Goal: Task Accomplishment & Management: Complete application form

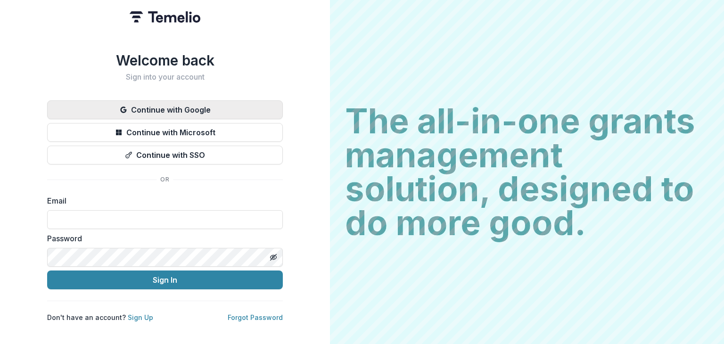
click at [193, 106] on button "Continue with Google" at bounding box center [165, 109] width 236 height 19
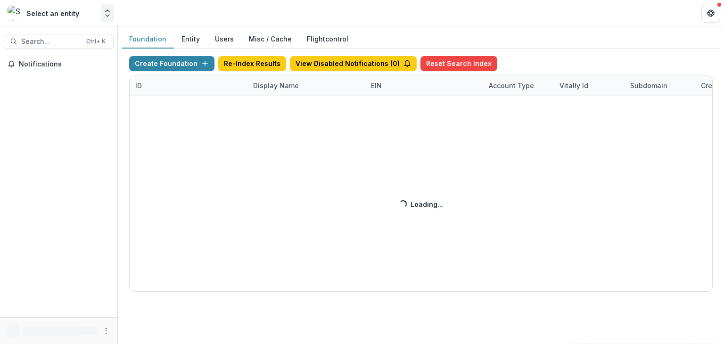
click at [103, 15] on icon "Open entity switcher" at bounding box center [107, 12] width 9 height 9
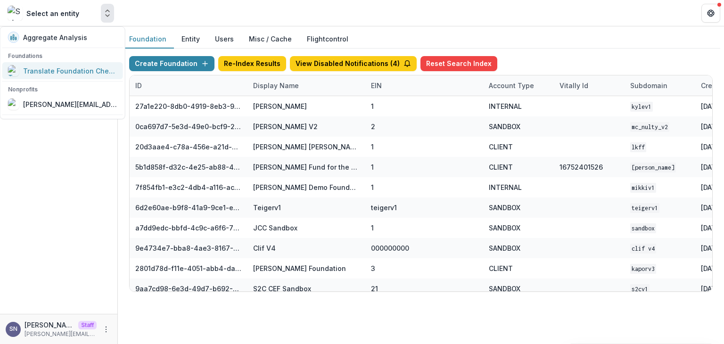
click at [70, 68] on div "Translate Foundation Checks" at bounding box center [70, 71] width 94 height 10
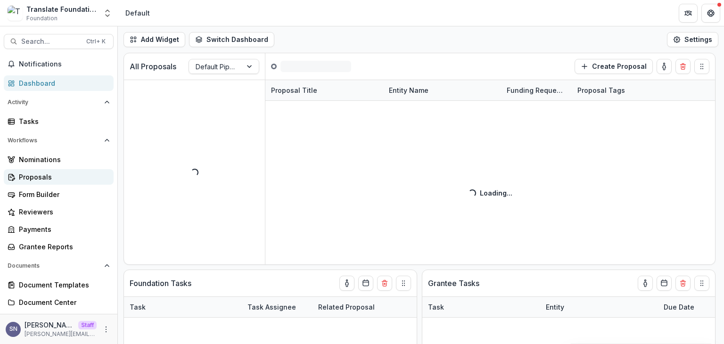
click at [34, 180] on div "Proposals" at bounding box center [62, 177] width 87 height 10
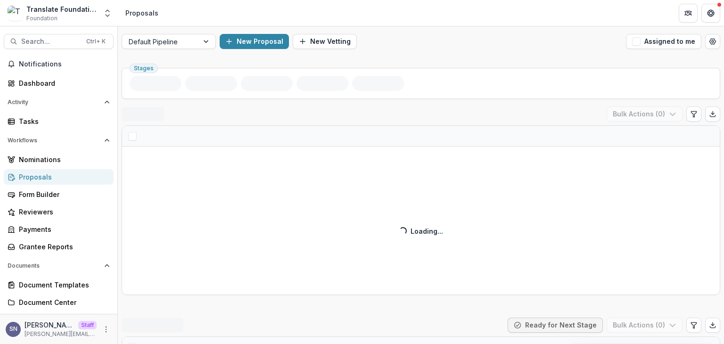
click at [251, 36] on button "New Proposal" at bounding box center [254, 41] width 69 height 15
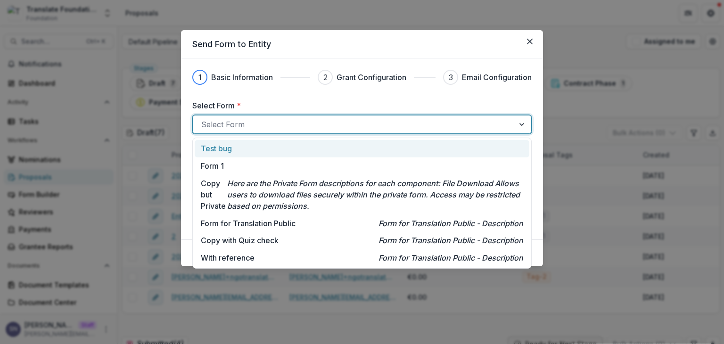
click at [240, 125] on div at bounding box center [353, 124] width 305 height 13
click at [219, 155] on div "Test bug" at bounding box center [362, 148] width 335 height 17
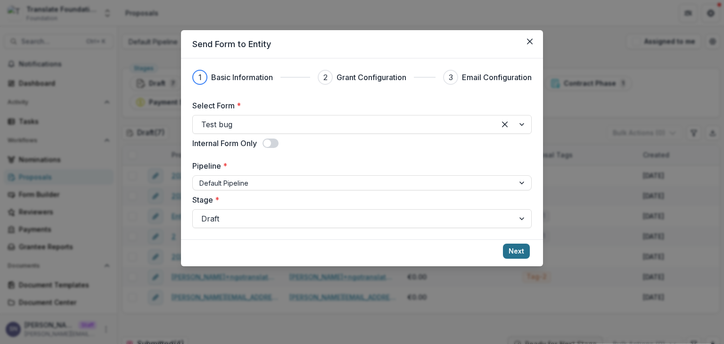
click at [515, 257] on button "Next" at bounding box center [516, 251] width 27 height 15
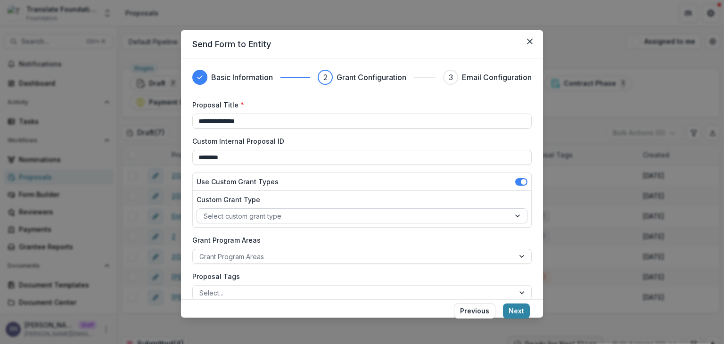
scroll to position [298, 0]
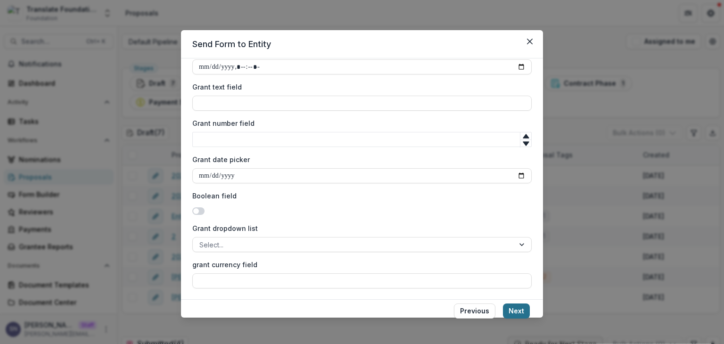
click at [512, 310] on button "Next" at bounding box center [516, 311] width 27 height 15
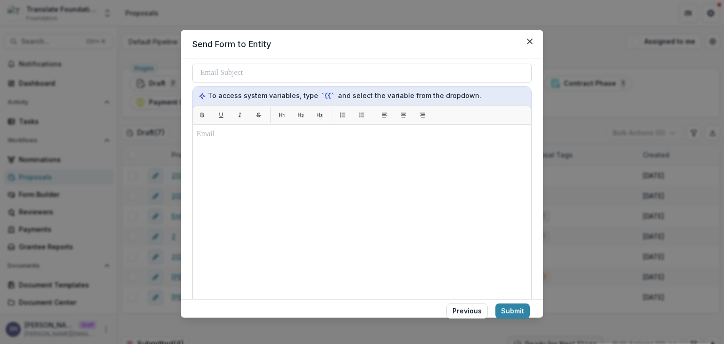
scroll to position [0, 0]
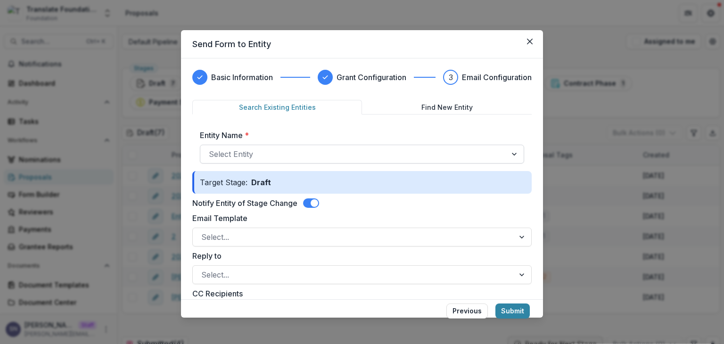
click at [305, 154] on div at bounding box center [353, 154] width 289 height 13
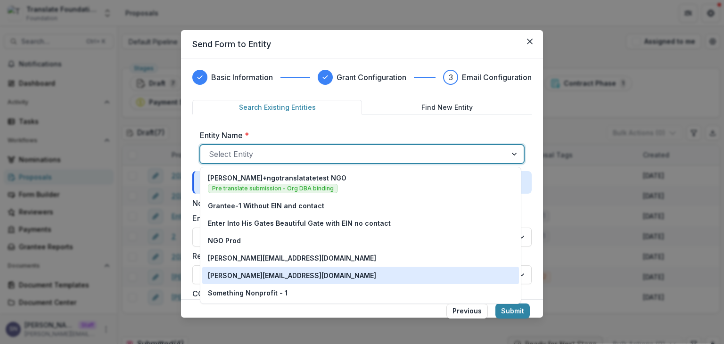
click at [277, 276] on p "anveet+nonproftsomthin+01@trytemelio.com" at bounding box center [292, 276] width 168 height 10
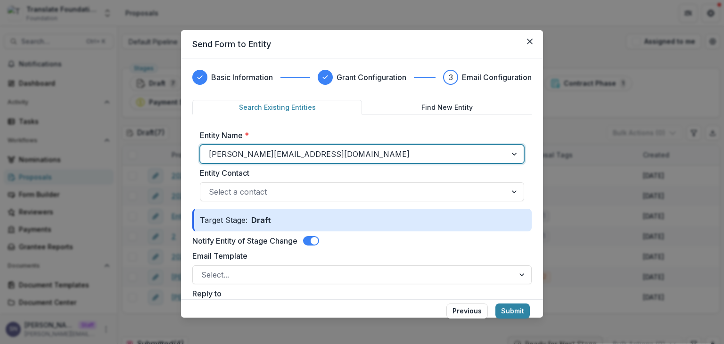
scroll to position [71, 0]
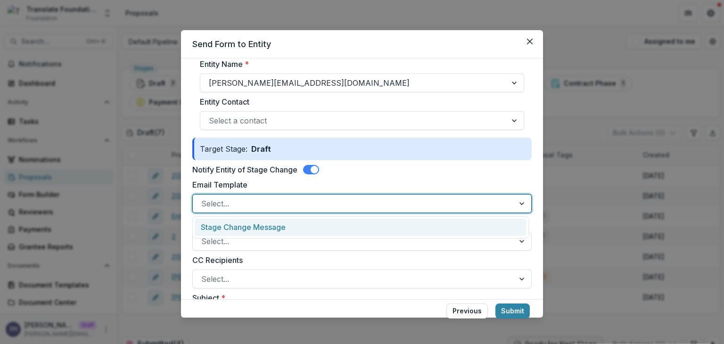
click at [240, 205] on div at bounding box center [353, 203] width 305 height 13
click at [236, 225] on div "Stage Change Message" at bounding box center [361, 227] width 332 height 17
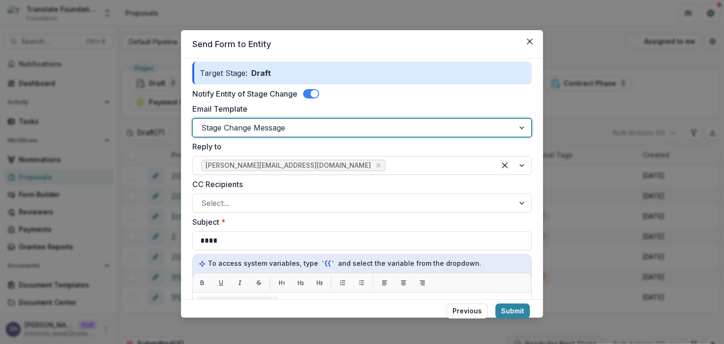
scroll to position [174, 0]
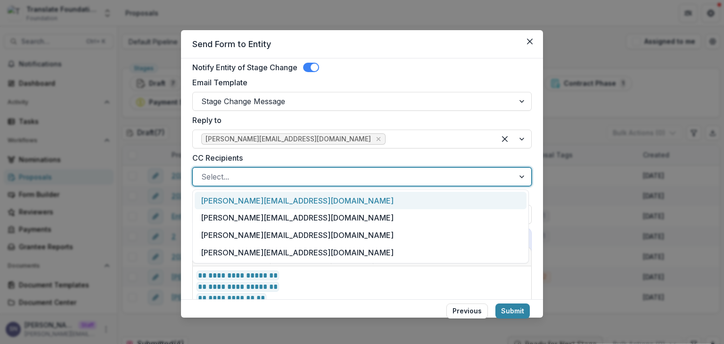
click at [231, 179] on div at bounding box center [353, 176] width 305 height 13
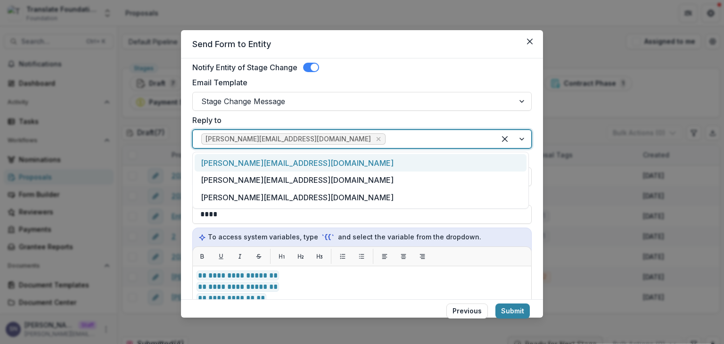
click at [375, 147] on div "shawn@trytemelio.com" at bounding box center [361, 139] width 339 height 19
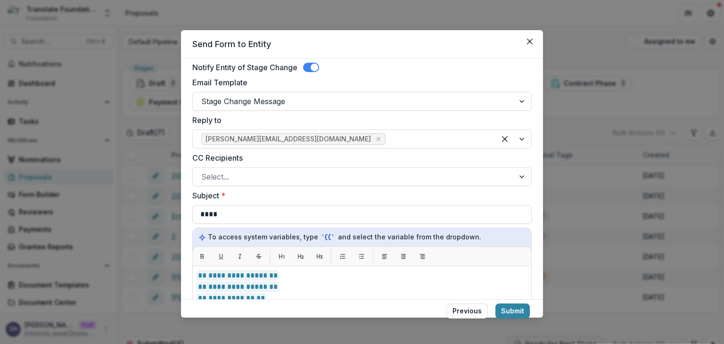
click at [384, 113] on form "**********" at bounding box center [361, 249] width 339 height 646
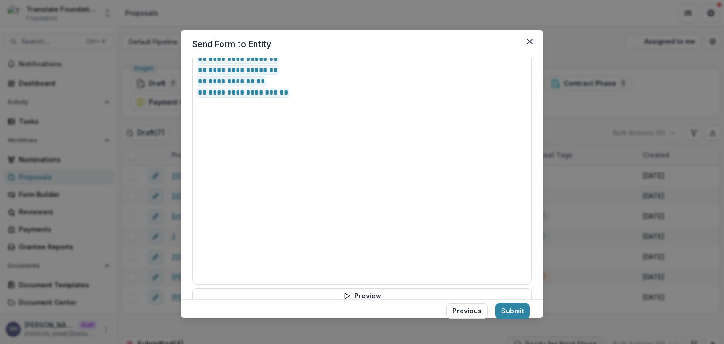
scroll to position [347, 0]
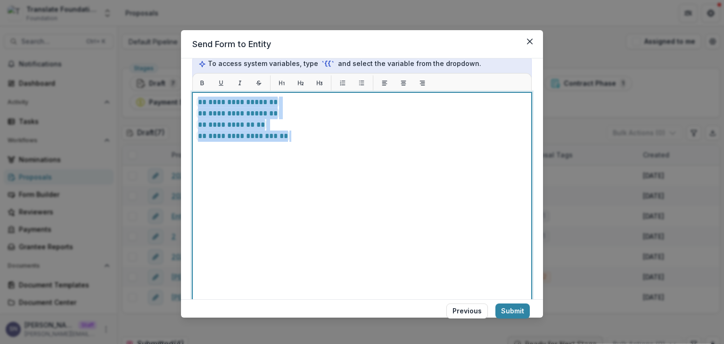
drag, startPoint x: 294, startPoint y: 135, endPoint x: 196, endPoint y: 97, distance: 104.8
click at [196, 97] on div "**********" at bounding box center [361, 210] width 339 height 236
click at [519, 236] on div "**********" at bounding box center [362, 210] width 331 height 227
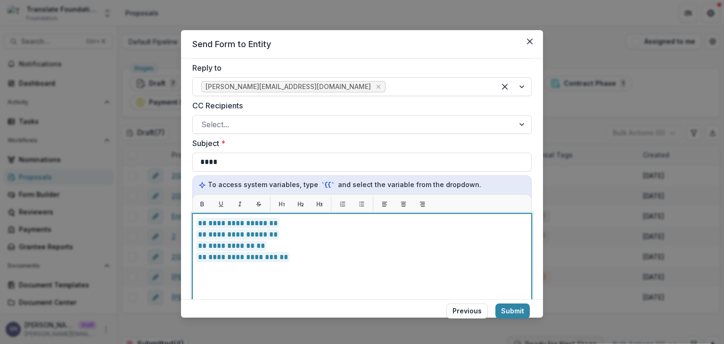
scroll to position [457, 0]
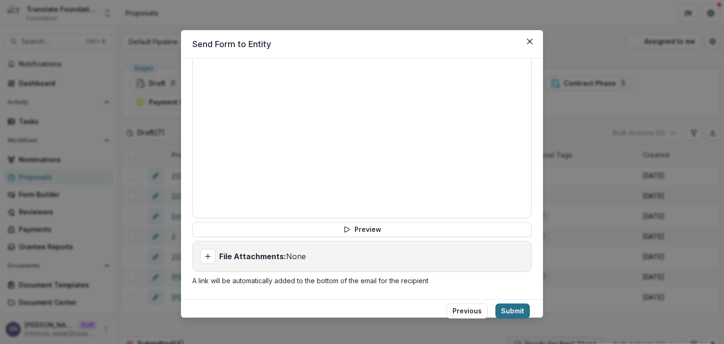
click at [504, 304] on button "Submit" at bounding box center [513, 311] width 34 height 15
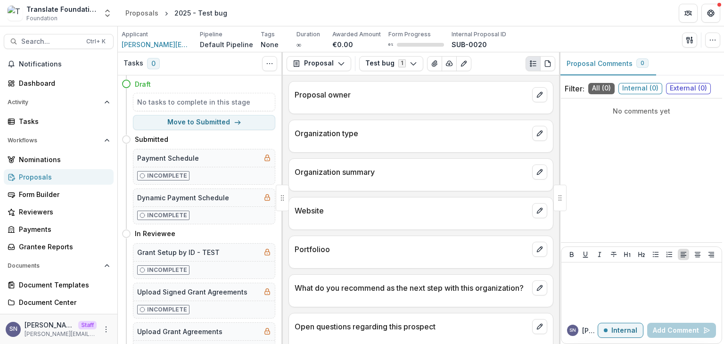
click at [32, 173] on div "Proposals" at bounding box center [62, 177] width 87 height 10
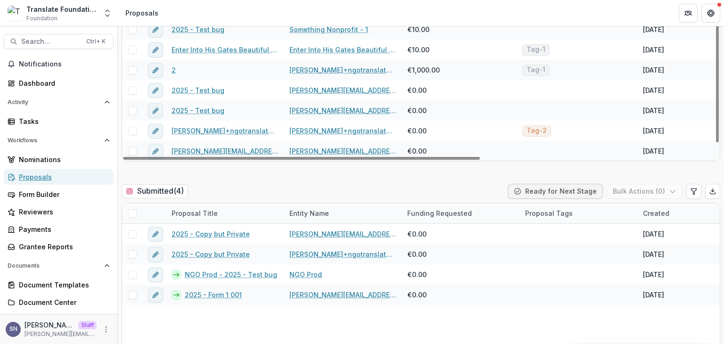
scroll to position [0, 0]
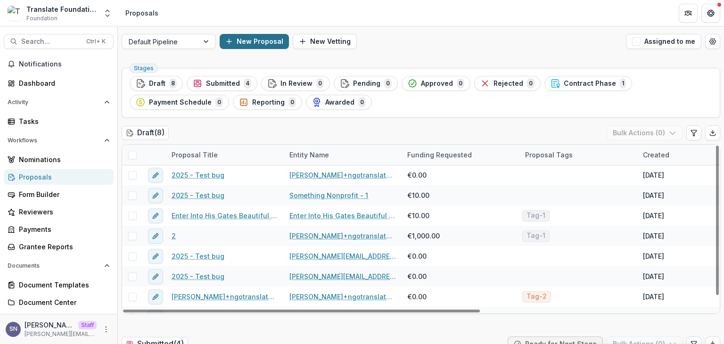
click at [255, 40] on button "New Proposal" at bounding box center [254, 41] width 69 height 15
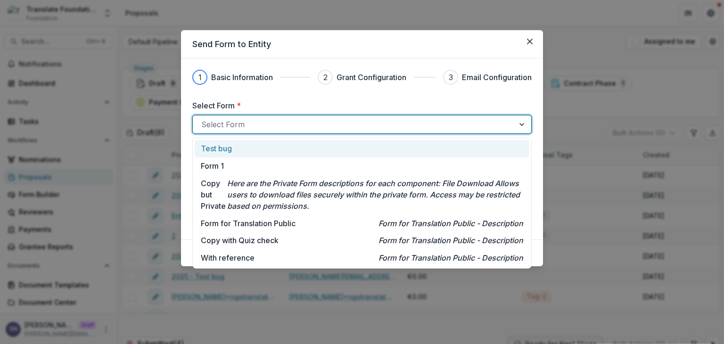
click at [224, 129] on div at bounding box center [353, 124] width 305 height 13
click at [226, 147] on p "Test bug" at bounding box center [216, 148] width 31 height 11
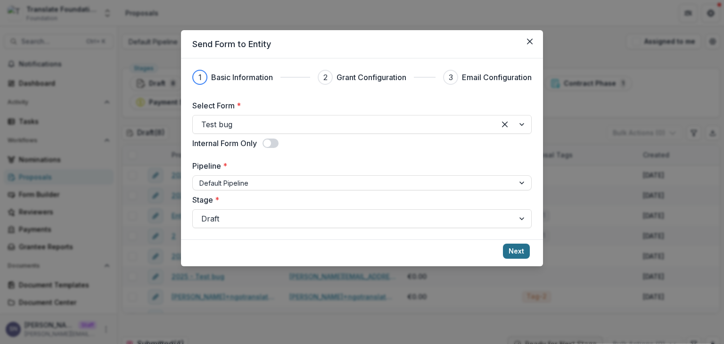
click at [508, 248] on button "Next" at bounding box center [516, 251] width 27 height 15
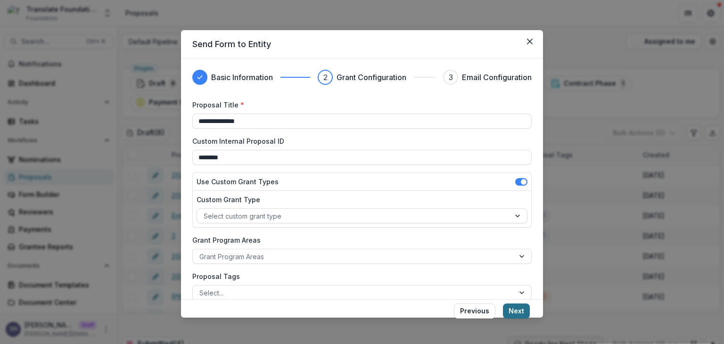
click at [515, 306] on button "Next" at bounding box center [516, 311] width 27 height 15
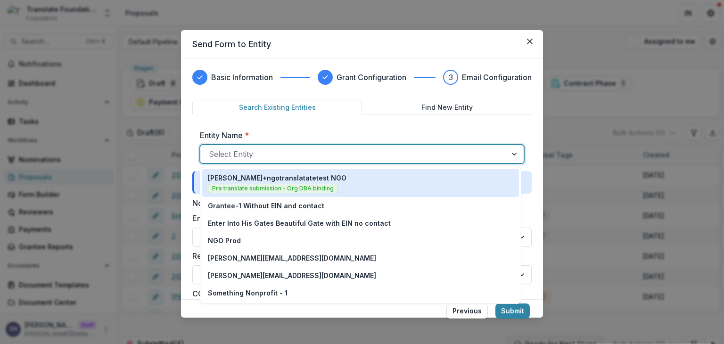
click at [245, 154] on div at bounding box center [353, 154] width 289 height 13
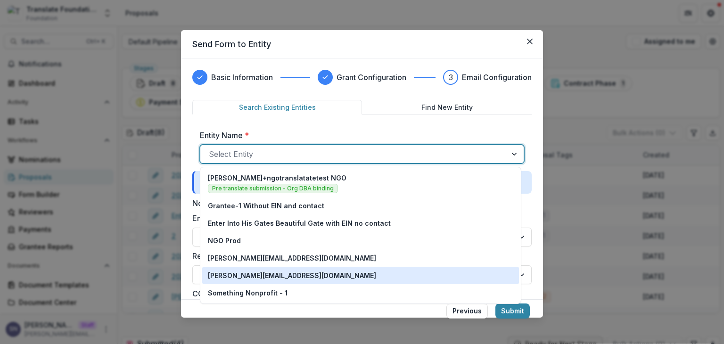
click at [254, 269] on div "anveet+nonproftsomthin+01@trytemelio.com" at bounding box center [360, 275] width 317 height 17
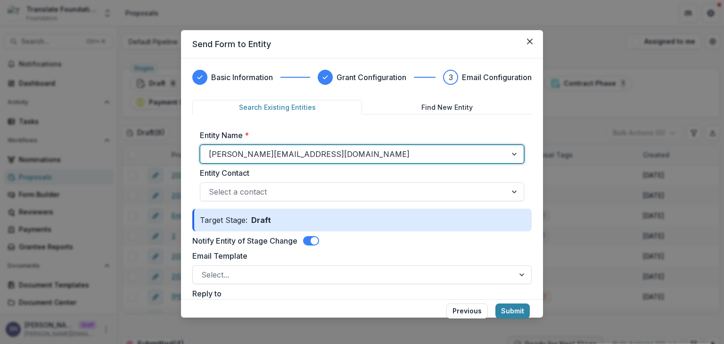
scroll to position [90, 0]
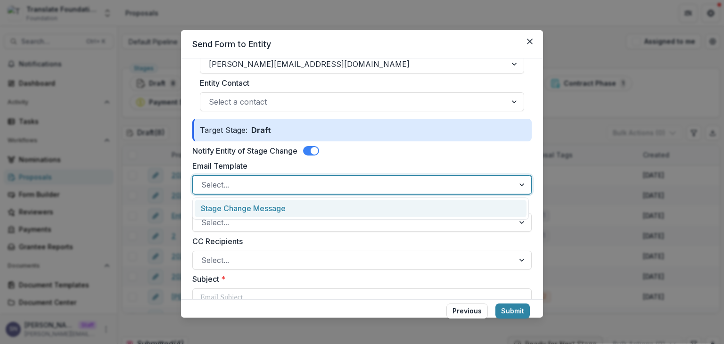
click at [226, 192] on div "Select..." at bounding box center [361, 184] width 339 height 19
click at [226, 215] on div "Stage Change Message" at bounding box center [361, 208] width 332 height 17
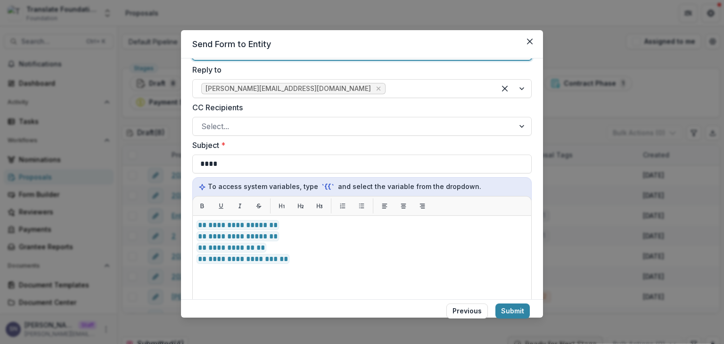
scroll to position [251, 0]
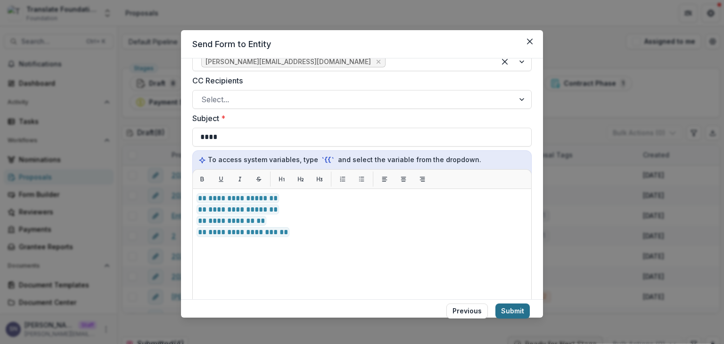
click at [512, 315] on button "Submit" at bounding box center [513, 311] width 34 height 15
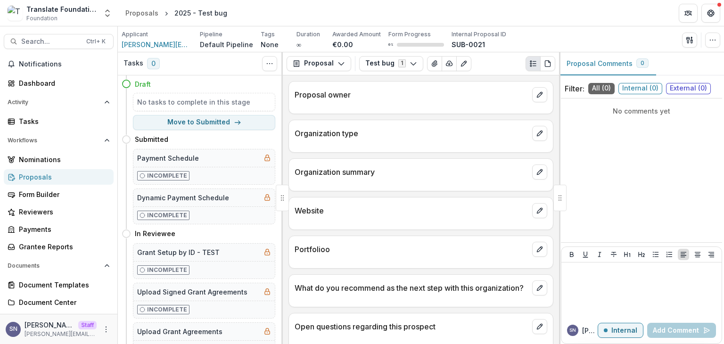
click at [28, 177] on div "Proposals" at bounding box center [62, 177] width 87 height 10
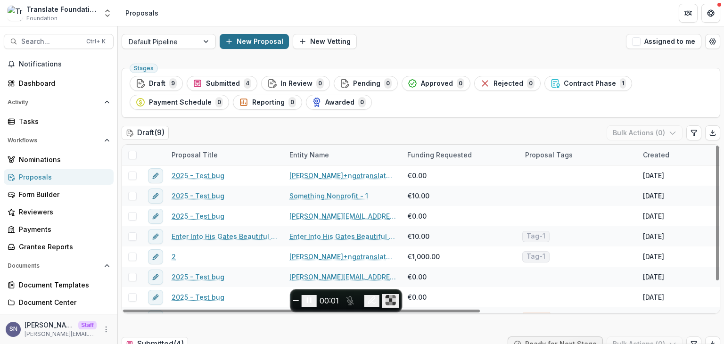
click at [256, 34] on button "New Proposal" at bounding box center [254, 41] width 69 height 15
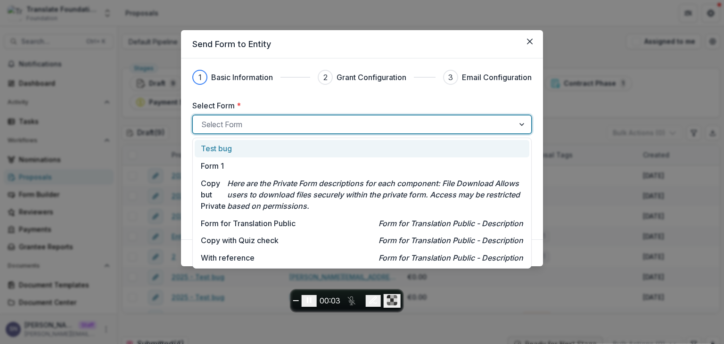
click at [247, 130] on div at bounding box center [353, 124] width 305 height 13
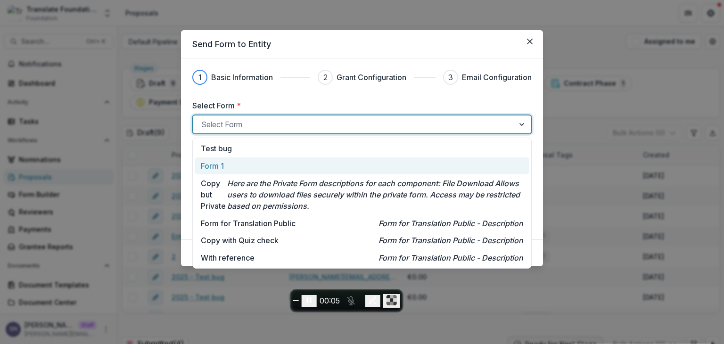
click at [219, 163] on p "Form 1" at bounding box center [212, 165] width 23 height 11
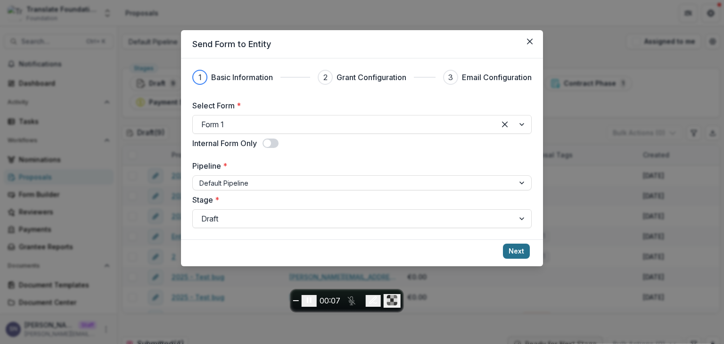
click at [511, 251] on button "Next" at bounding box center [516, 251] width 27 height 15
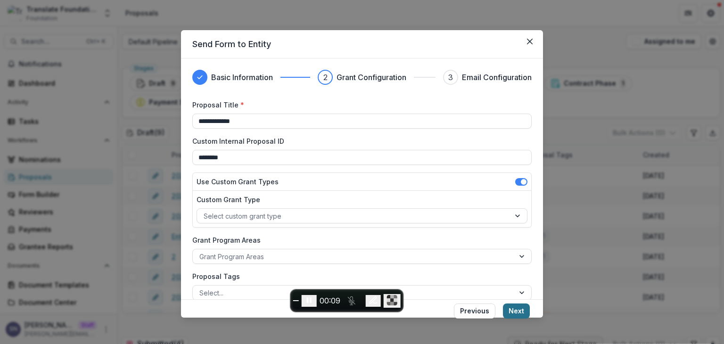
click at [511, 308] on button "Next" at bounding box center [516, 311] width 27 height 15
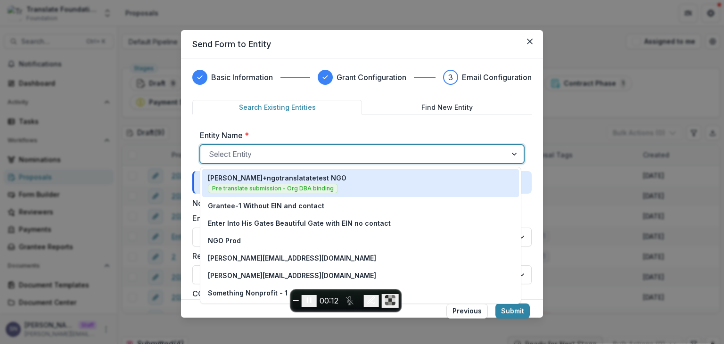
click at [271, 152] on div at bounding box center [353, 154] width 289 height 13
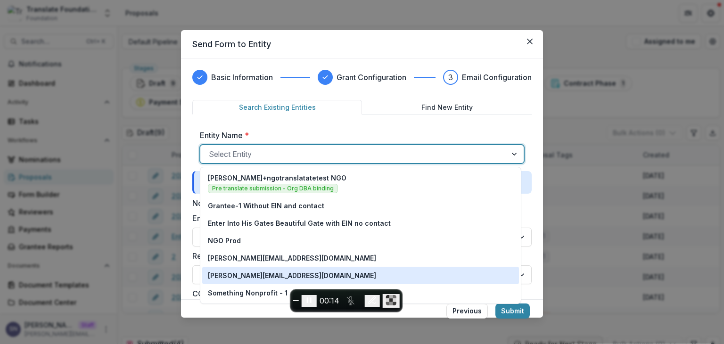
click at [259, 280] on p "anveet+nonproftsomthin+01@trytemelio.com" at bounding box center [292, 276] width 168 height 10
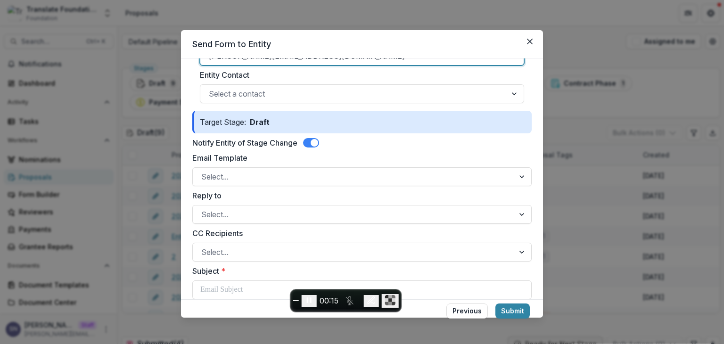
scroll to position [107, 0]
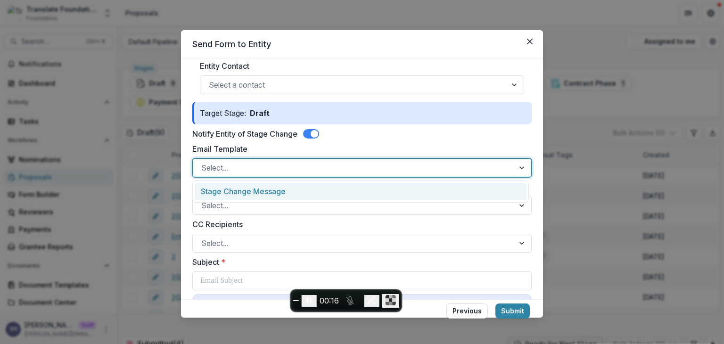
click at [213, 160] on div "Select..." at bounding box center [354, 167] width 322 height 15
click at [227, 193] on div "Stage Change Message" at bounding box center [361, 191] width 332 height 17
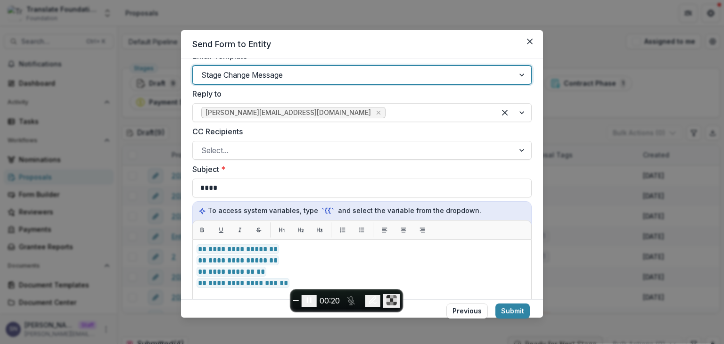
scroll to position [457, 0]
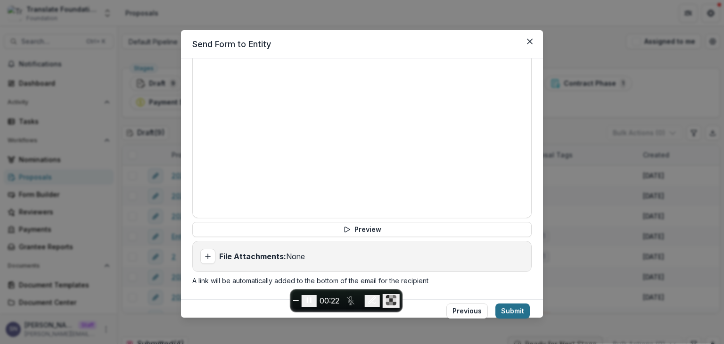
click at [509, 314] on button "Submit" at bounding box center [513, 311] width 34 height 15
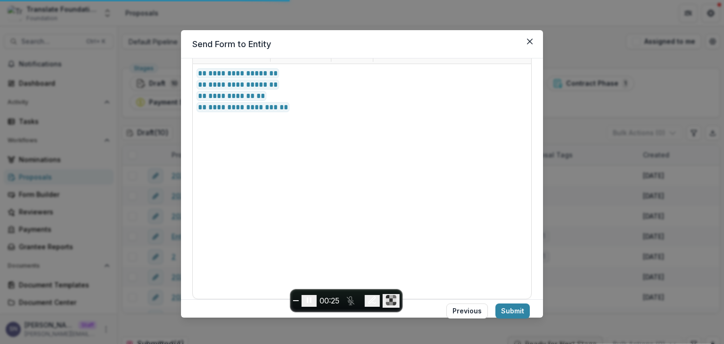
scroll to position [264, 0]
